Goal: Task Accomplishment & Management: Manage account settings

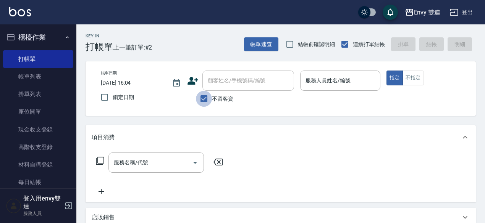
click at [206, 100] on input "不留客資" at bounding box center [204, 99] width 16 height 16
checkbox input "false"
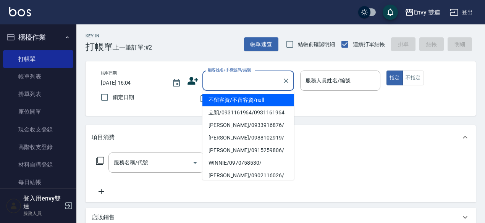
click at [222, 82] on input "顧客姓名/手機號碼/編號" at bounding box center [242, 80] width 73 height 13
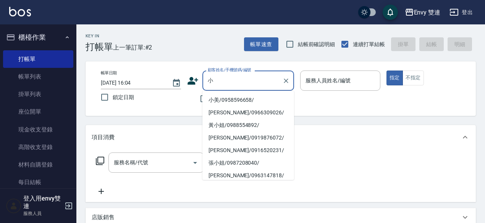
type input "小美/0958596658/"
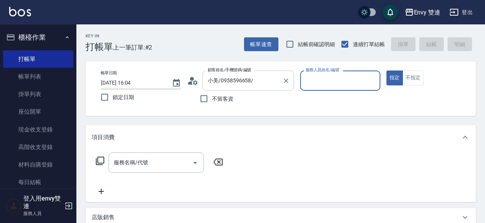
type input "Ina-2"
click at [387, 71] on button "指定" at bounding box center [395, 78] width 16 height 15
type button "true"
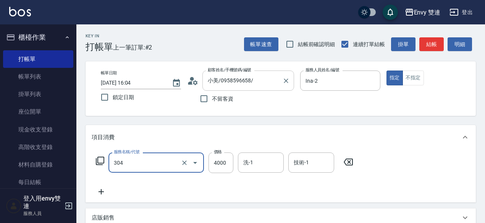
type input "縮毛矯正 (304)"
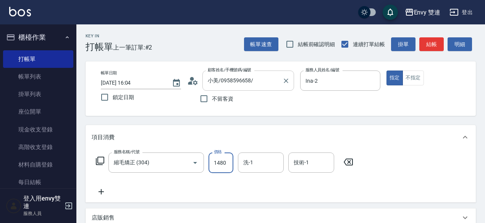
type input "1480"
click at [436, 49] on button "結帳" at bounding box center [431, 44] width 24 height 14
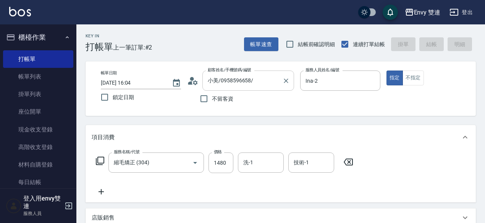
type input "[DATE] 17:19"
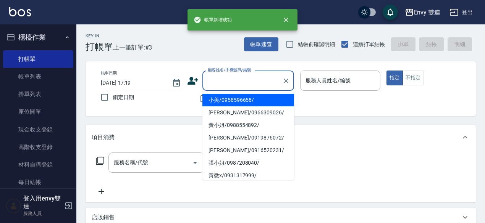
click at [254, 82] on input "顧客姓名/手機號碼/編號" at bounding box center [242, 80] width 73 height 13
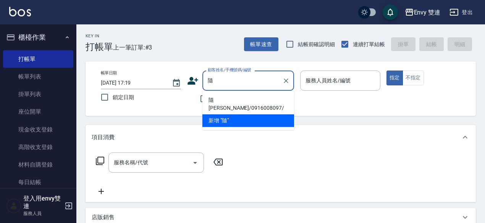
type input "隨[PERSON_NAME]/0916008097/"
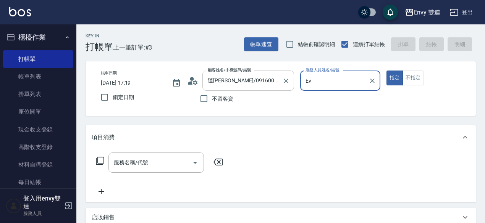
type input "E"
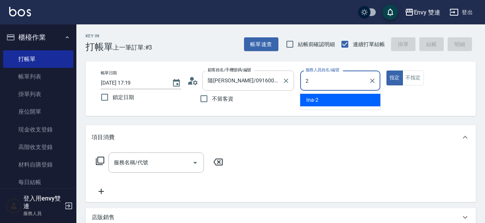
type input "Ina-2"
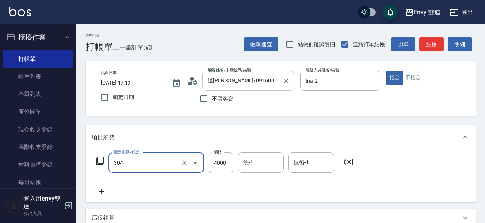
type input "縮毛矯正 (304)"
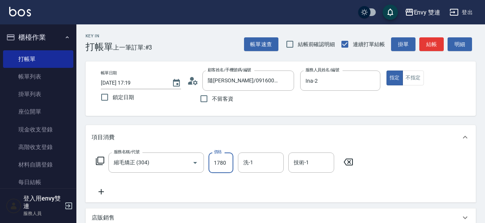
type input "1780"
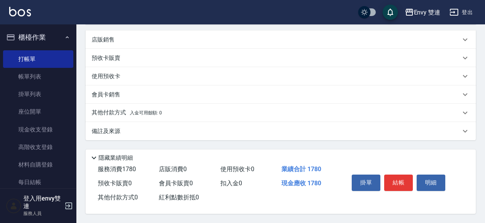
scroll to position [181, 0]
click at [396, 177] on button "結帳" at bounding box center [398, 183] width 29 height 16
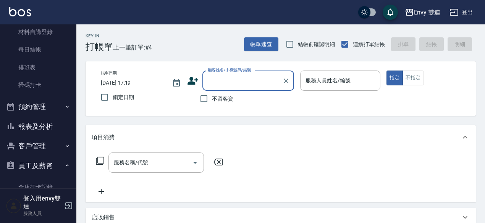
scroll to position [136, 0]
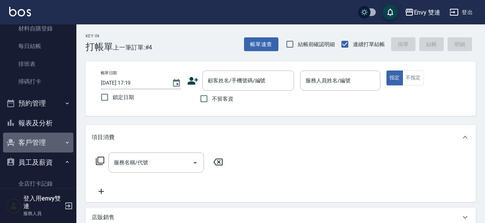
click at [47, 145] on button "客戶管理" at bounding box center [38, 143] width 70 height 20
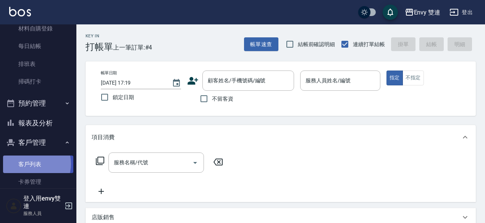
click at [33, 164] on link "客戶列表" at bounding box center [38, 165] width 70 height 18
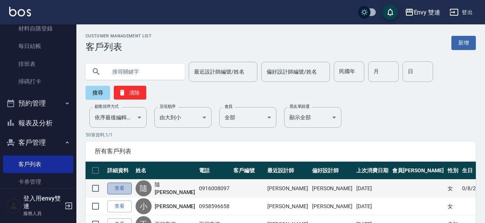
click at [122, 187] on link "查看" at bounding box center [119, 189] width 24 height 12
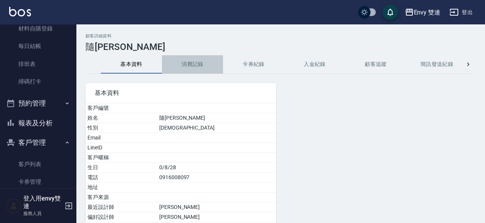
click at [194, 67] on button "消費記錄" at bounding box center [192, 64] width 61 height 18
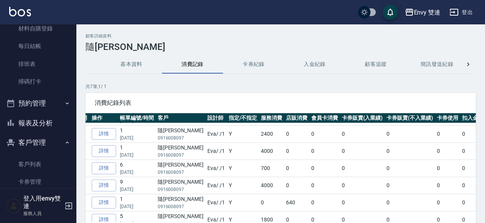
scroll to position [15, 0]
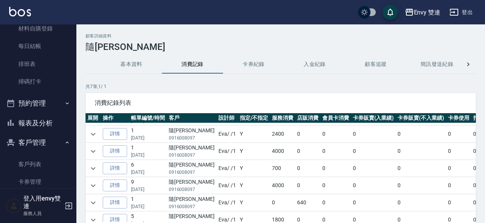
click at [135, 135] on p "[DATE]" at bounding box center [148, 138] width 34 height 7
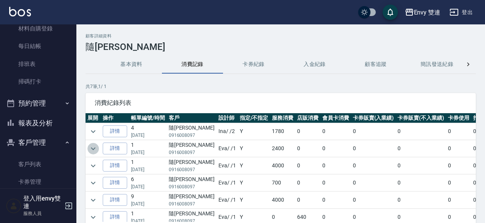
click at [92, 146] on icon "expand row" at bounding box center [93, 148] width 9 height 9
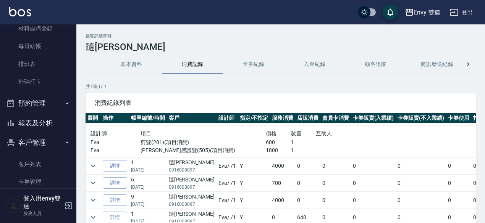
scroll to position [32, 0]
click at [94, 166] on icon "expand row" at bounding box center [93, 165] width 9 height 9
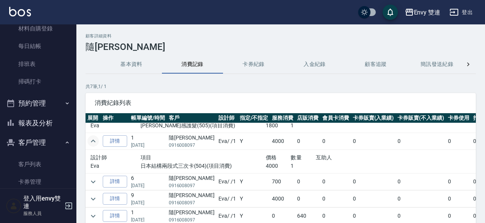
scroll to position [78, 0]
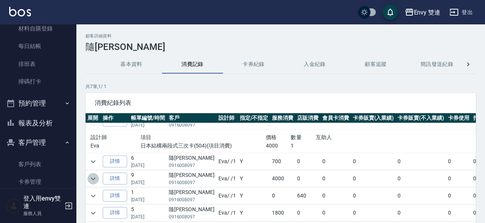
click at [95, 177] on icon "expand row" at bounding box center [93, 179] width 9 height 9
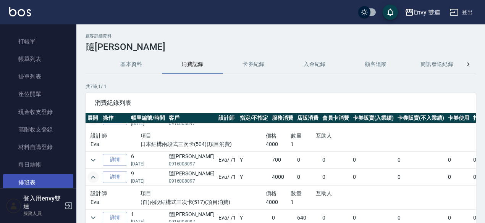
scroll to position [15, 0]
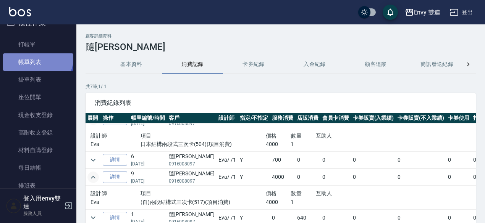
click at [37, 57] on link "帳單列表" at bounding box center [38, 62] width 70 height 18
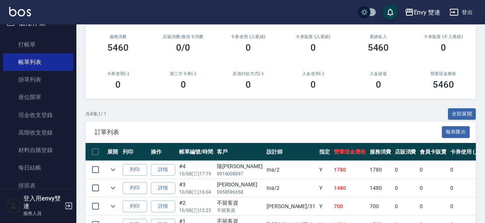
scroll to position [94, 0]
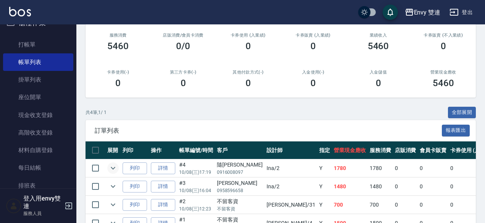
click at [112, 167] on icon "expand row" at bounding box center [113, 168] width 5 height 3
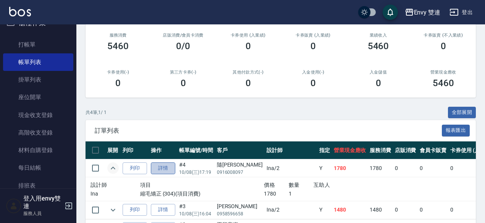
click at [164, 167] on link "詳情" at bounding box center [163, 169] width 24 height 12
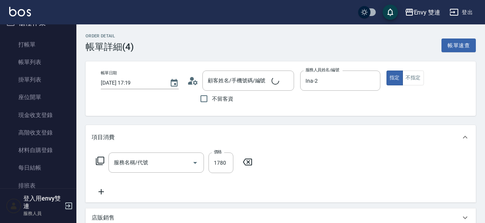
type input "[DATE] 17:19"
type input "Ina-2"
type input "縮毛矯正 (304)"
type input "隨[PERSON_NAME]/0916008097/"
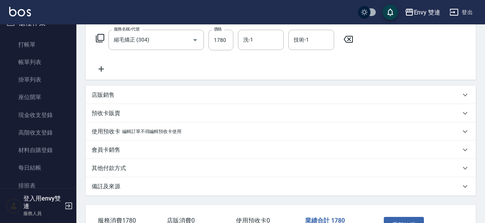
scroll to position [138, 0]
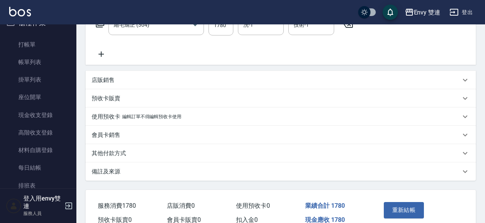
click at [218, 153] on div "其他付款方式" at bounding box center [276, 154] width 369 height 8
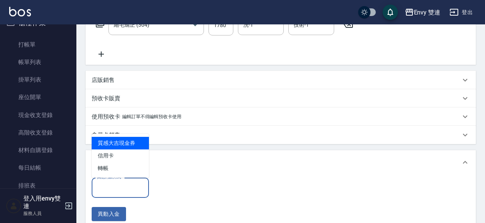
click at [141, 185] on input "其他付款方式" at bounding box center [120, 187] width 50 height 13
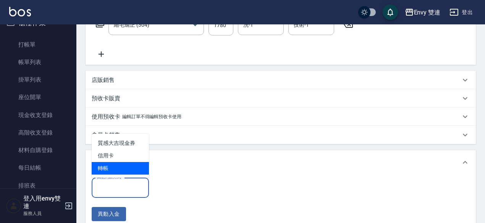
click at [138, 168] on span "轉帳" at bounding box center [120, 168] width 57 height 13
type input "轉帳"
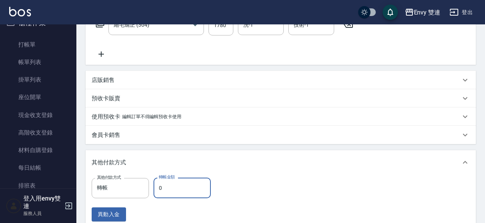
click at [172, 193] on input "0" at bounding box center [182, 188] width 57 height 21
type input "1780"
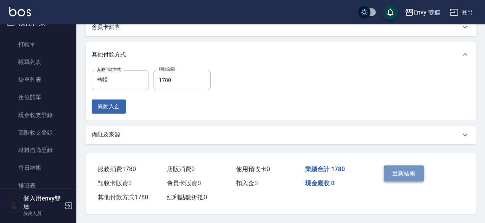
click at [394, 172] on button "重新結帳" at bounding box center [404, 174] width 40 height 16
